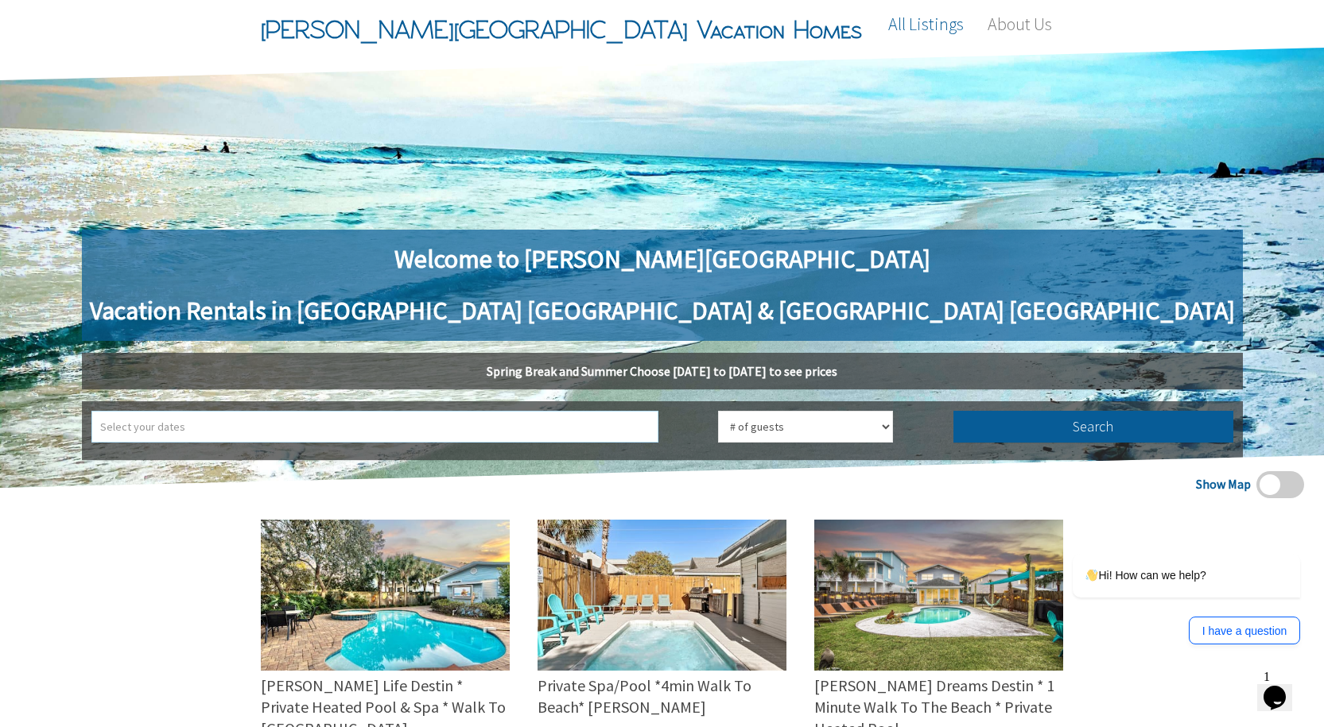
click at [556, 419] on input "text" at bounding box center [374, 427] width 567 height 32
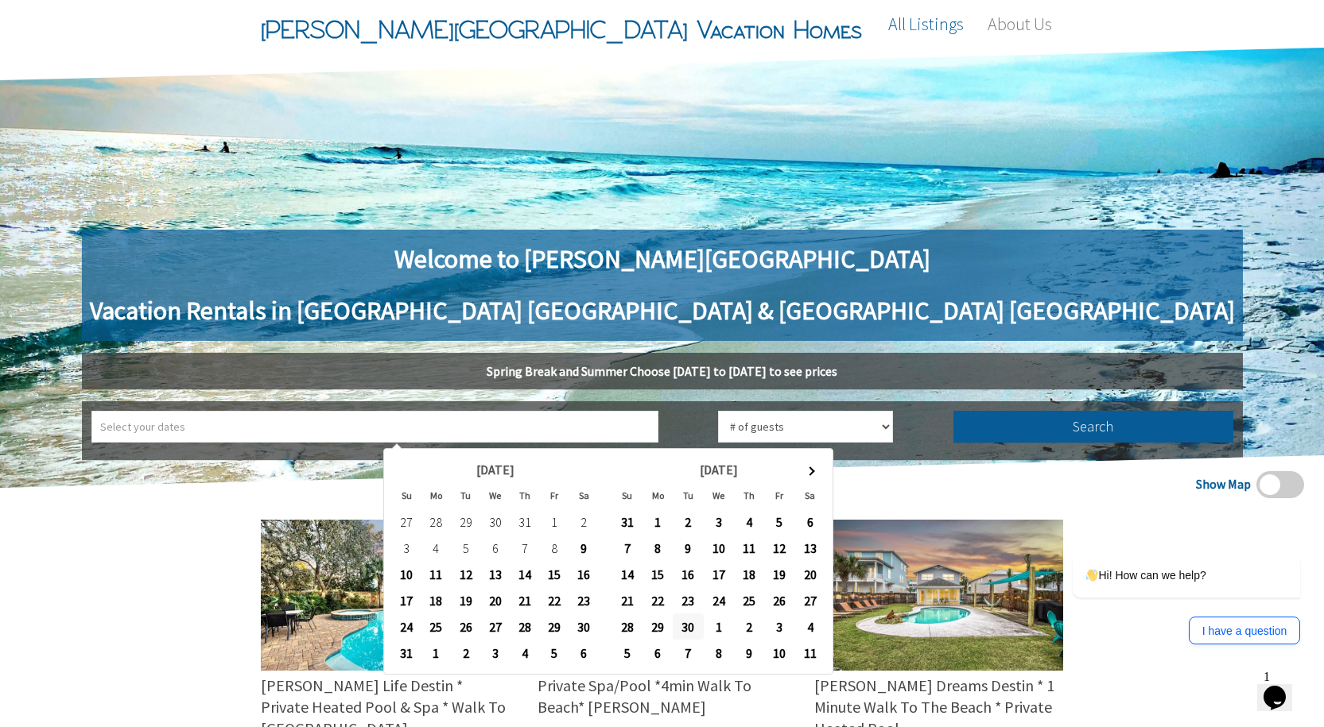
type input "2025-09-30 ➡ 2025-10-01"
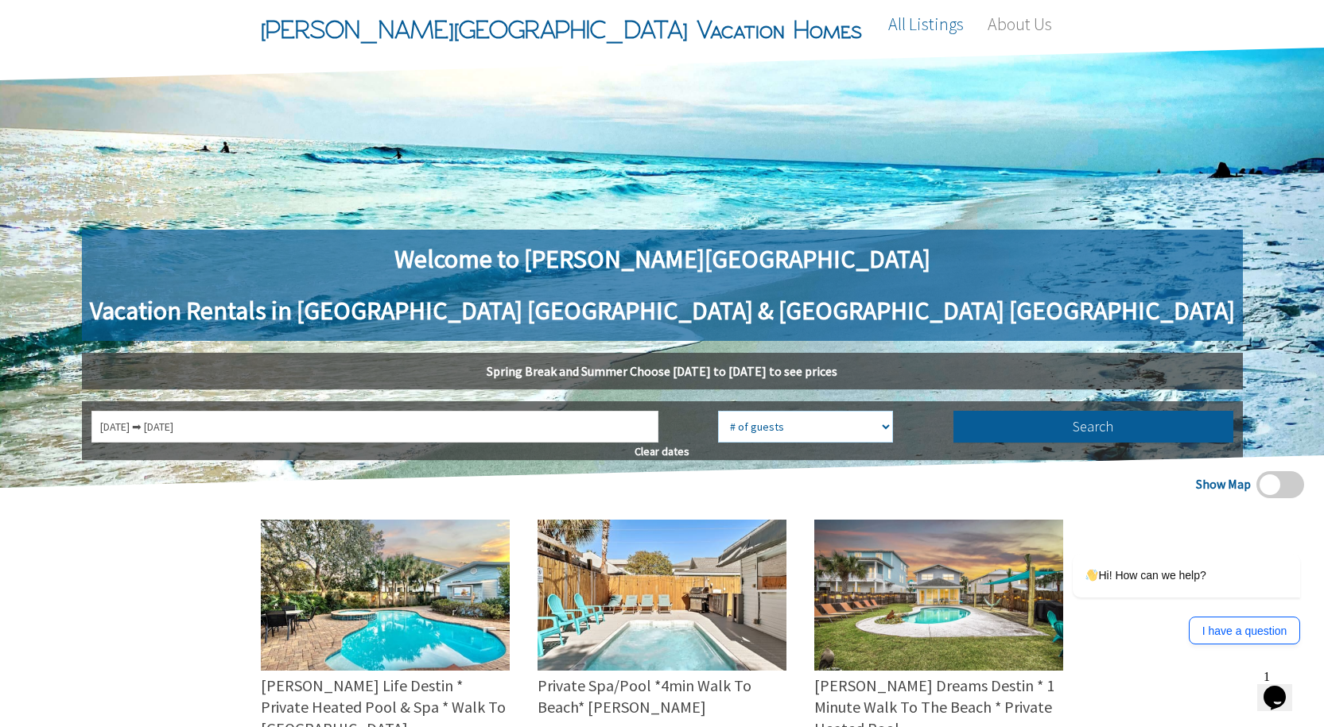
click at [731, 431] on select "# of guests 1 guest 2 guests 3 guests 4 guests 5 guests 6 guests 7 guests 8 gue…" at bounding box center [805, 427] width 175 height 32
select select "2"
click at [718, 411] on select "# of guests 1 guest 2 guests 3 guests 4 guests 5 guests 6 guests 7 guests 8 gue…" at bounding box center [805, 427] width 175 height 32
click at [953, 422] on button "Search" at bounding box center [1093, 427] width 280 height 32
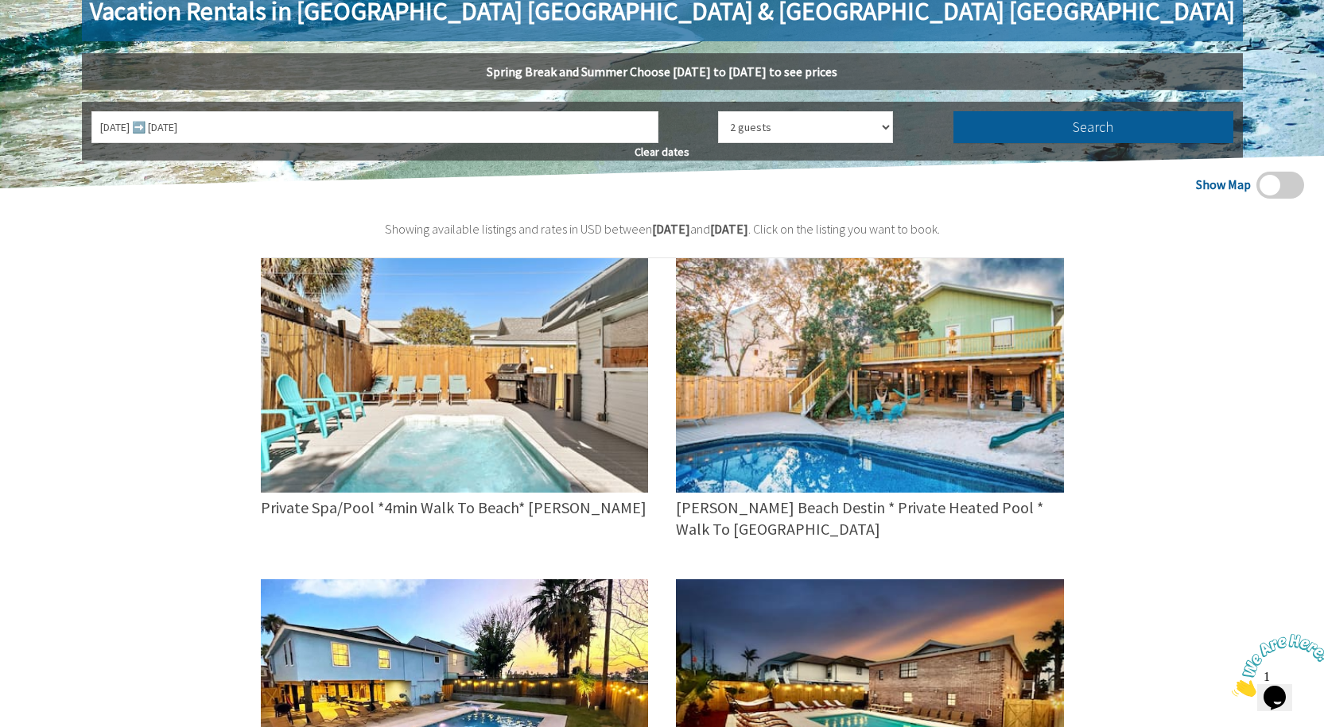
scroll to position [318, 0]
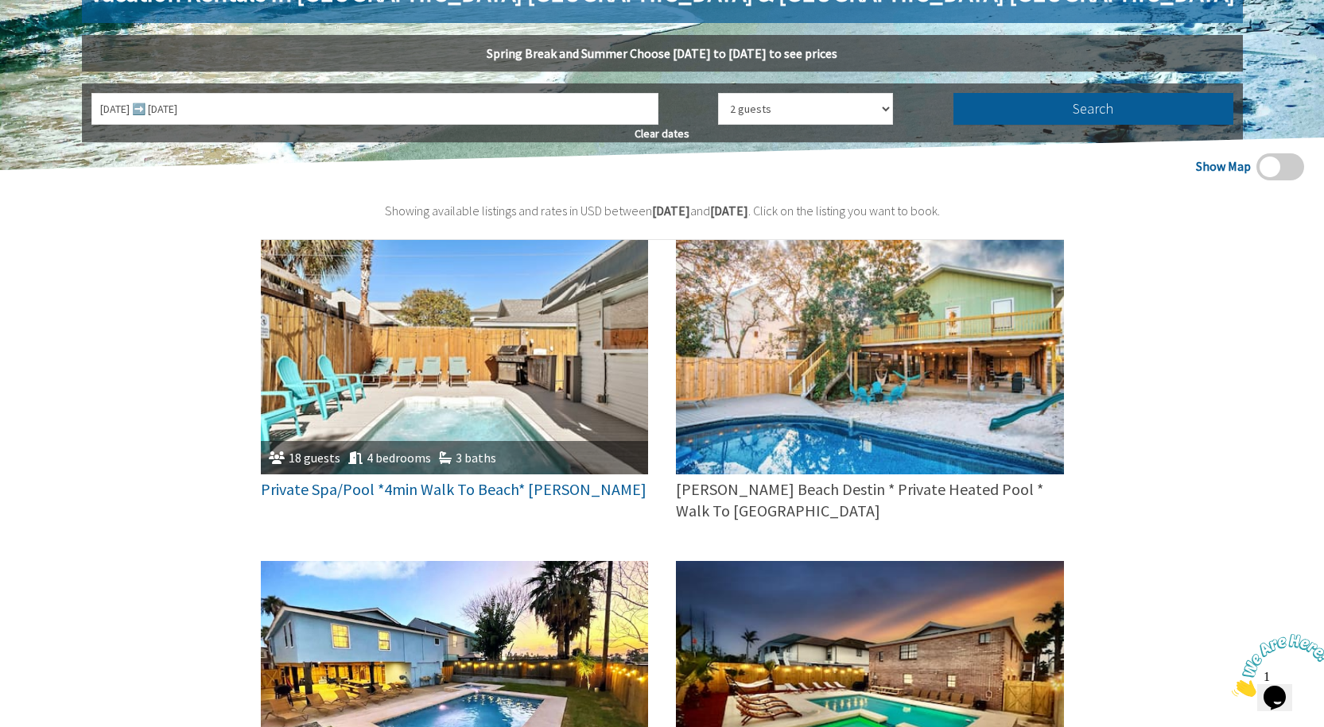
click at [465, 397] on img at bounding box center [455, 357] width 388 height 235
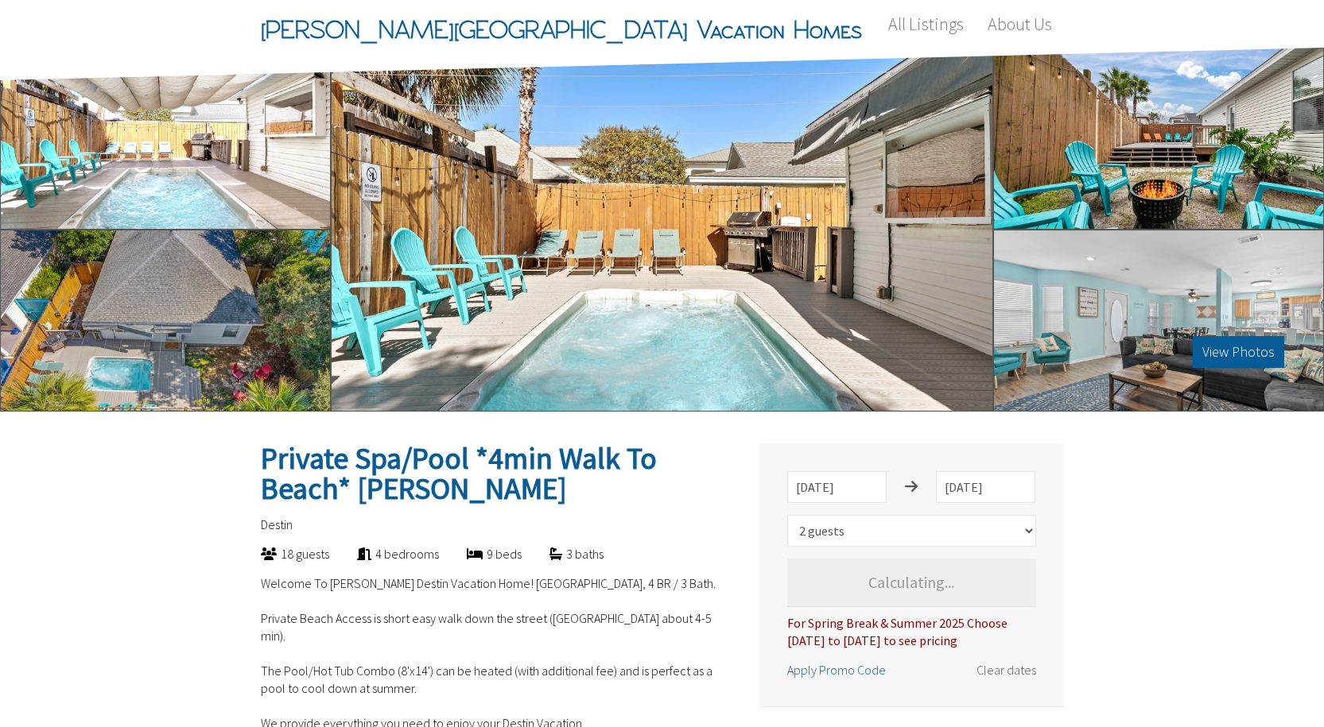
select select "2"
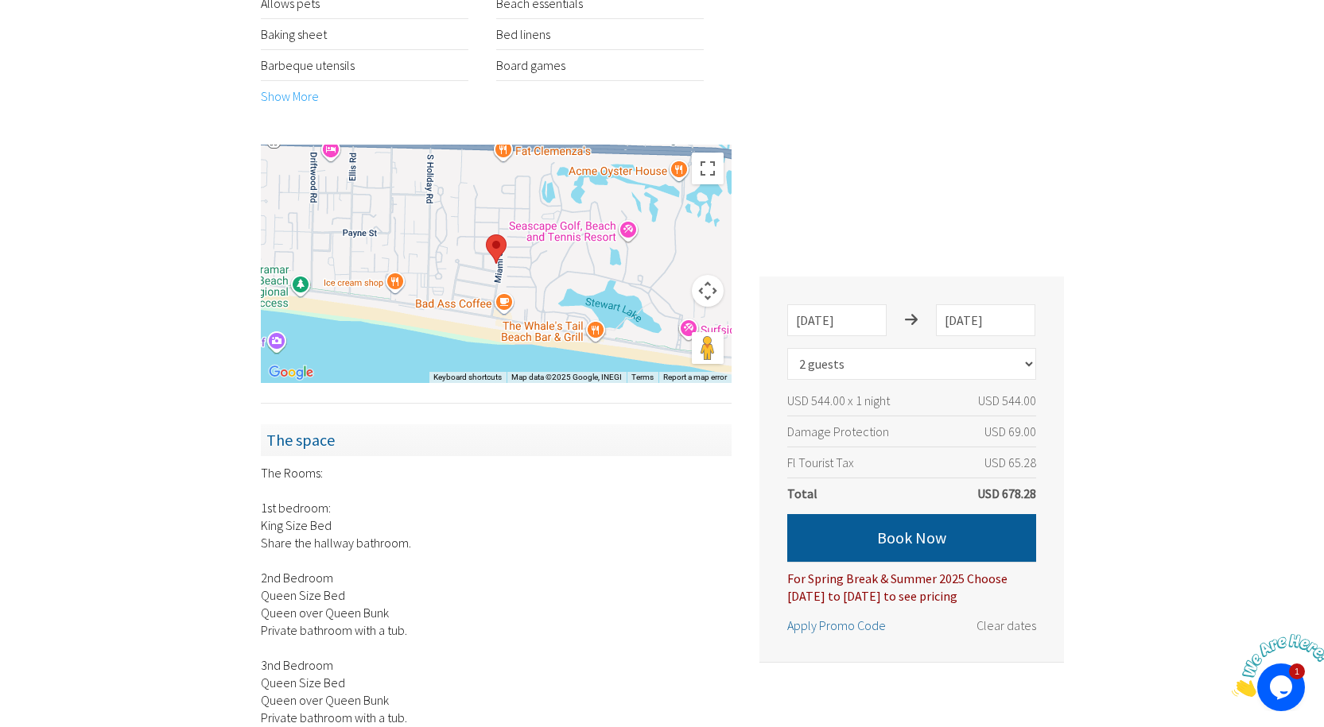
scroll to position [839, 0]
